Goal: Transaction & Acquisition: Purchase product/service

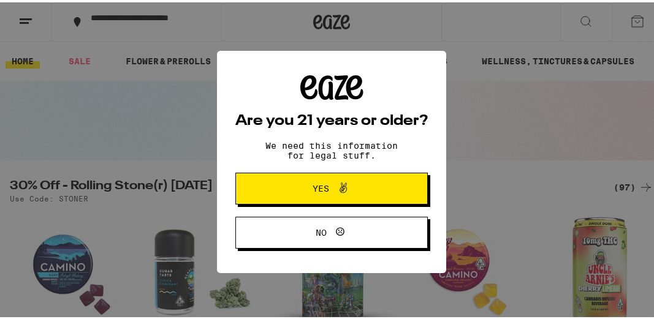
click at [289, 188] on span "Yes" at bounding box center [331, 186] width 93 height 16
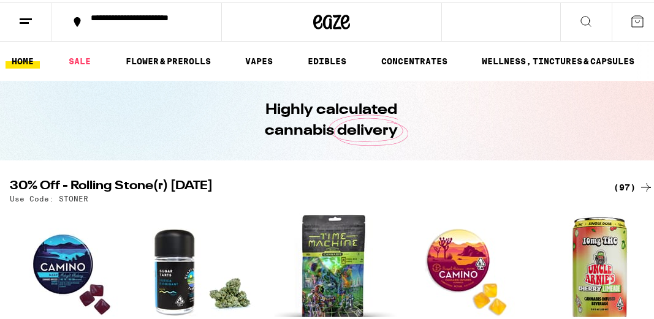
click at [13, 32] on button at bounding box center [26, 20] width 52 height 39
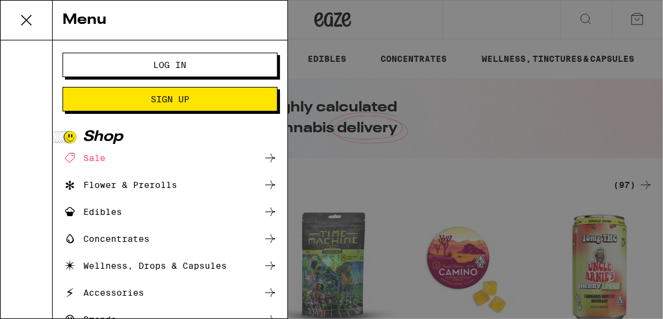
click at [151, 100] on span "Sign Up" at bounding box center [170, 99] width 39 height 9
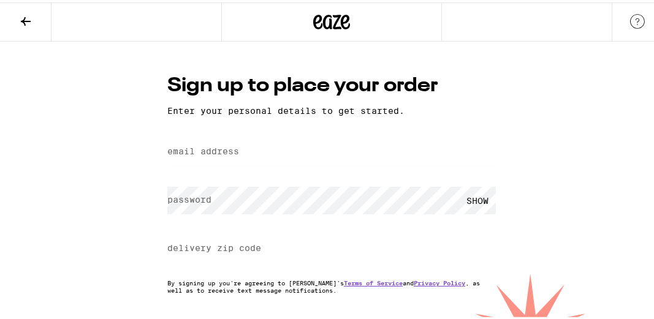
click at [224, 153] on label "email address" at bounding box center [203, 149] width 72 height 10
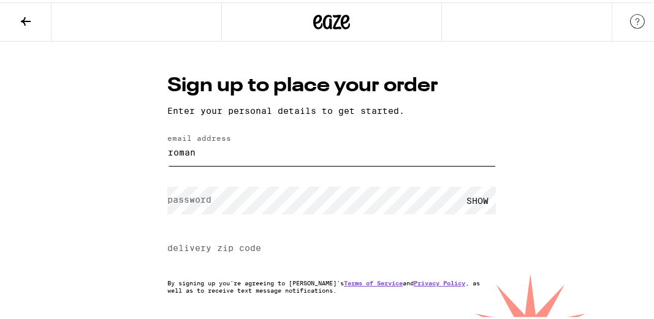
type input "[EMAIL_ADDRESS][DOMAIN_NAME]"
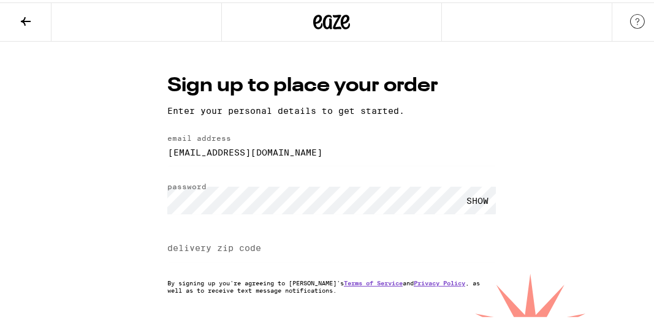
click at [467, 196] on div "SHOW" at bounding box center [477, 199] width 37 height 28
click at [226, 251] on label "delivery zip code" at bounding box center [214, 246] width 94 height 10
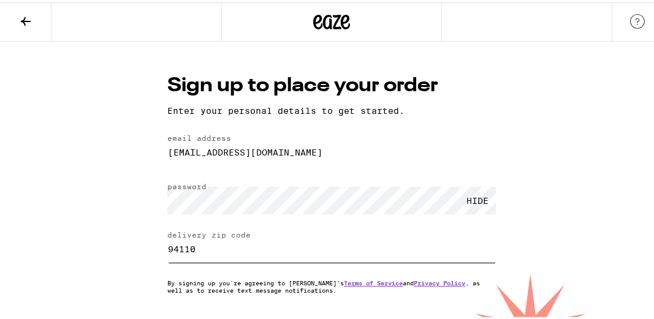
type input "94110"
click at [115, 223] on div "Sign up to place your order Enter your personal details to get started. email a…" at bounding box center [331, 213] width 663 height 348
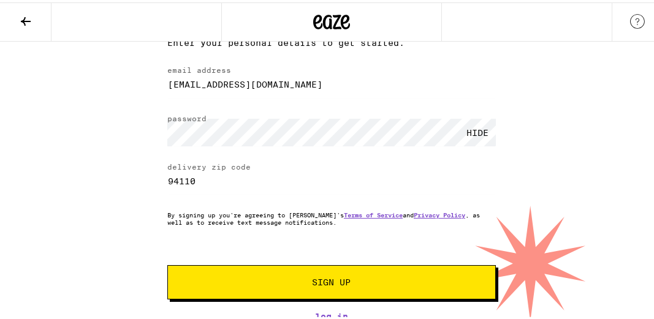
scroll to position [72, 0]
click at [334, 280] on span "Sign Up" at bounding box center [332, 280] width 39 height 9
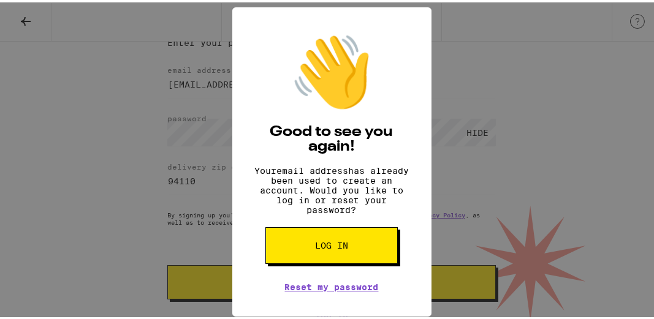
click at [323, 262] on button "Log in" at bounding box center [331, 243] width 132 height 37
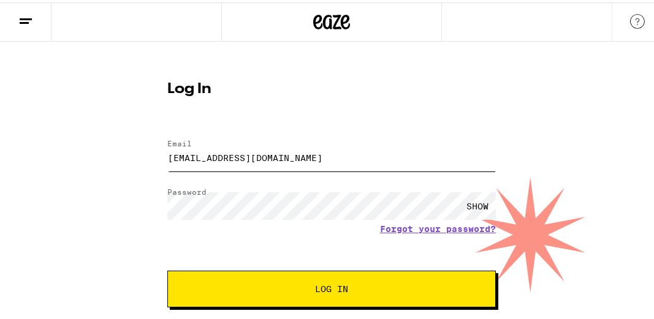
type input "[EMAIL_ADDRESS][DOMAIN_NAME]"
click at [321, 296] on button "Log In" at bounding box center [331, 287] width 329 height 37
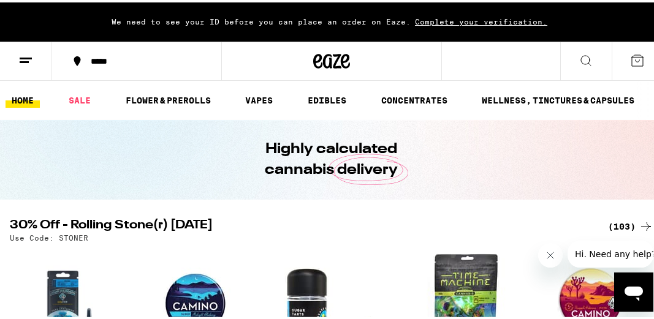
click at [18, 63] on icon at bounding box center [25, 58] width 15 height 15
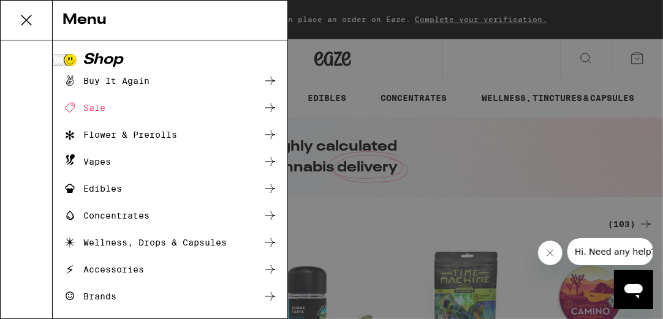
click at [476, 61] on div "Menu Shop Buy It Again Sale Flower & Prerolls Vapes Edibles Concentrates Wellne…" at bounding box center [331, 159] width 663 height 319
